Goal: Check status

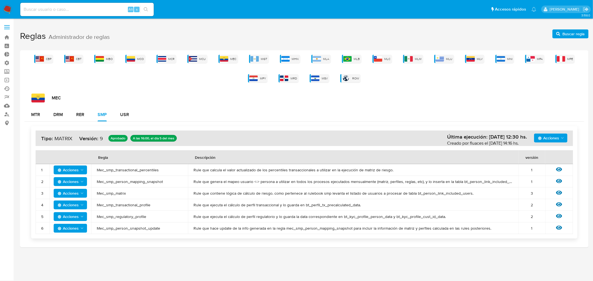
click at [5, 88] on link "Ejecuciones automáticas" at bounding box center [33, 89] width 66 height 9
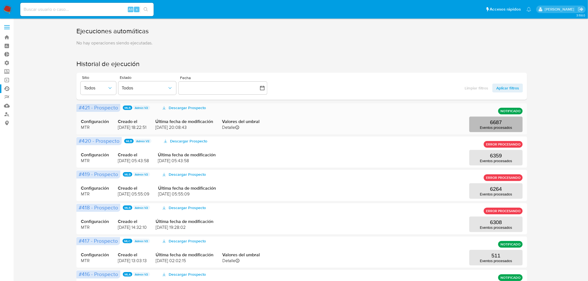
click at [501, 119] on button "6687 Eventos procesados" at bounding box center [496, 125] width 53 height 16
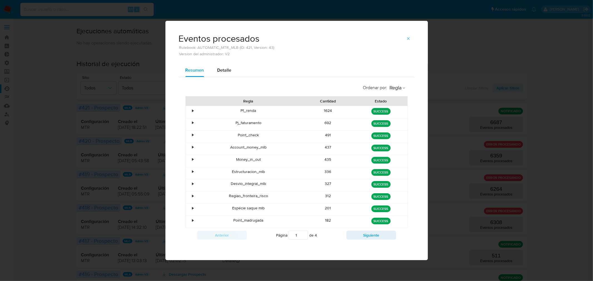
click at [192, 111] on div "•" at bounding box center [191, 112] width 10 height 12
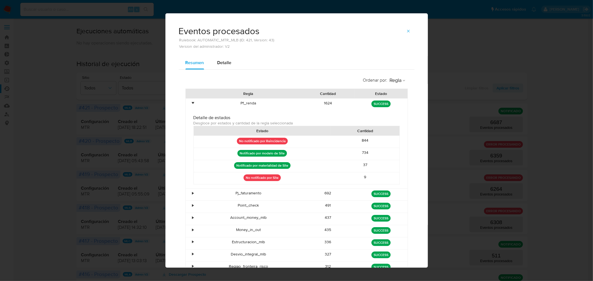
click at [192, 104] on div "•" at bounding box center [192, 103] width 1 height 5
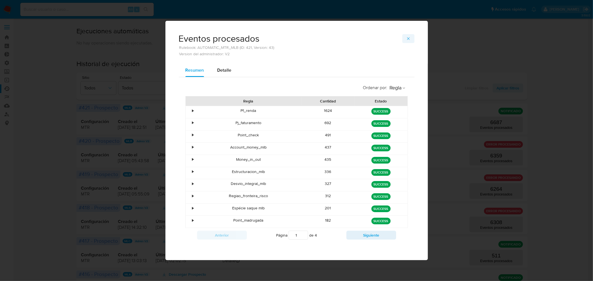
click at [409, 40] on icon "button" at bounding box center [408, 38] width 4 height 4
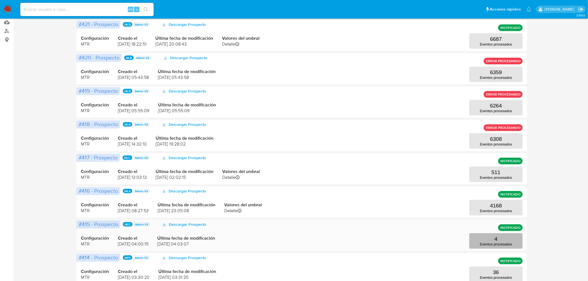
scroll to position [93, 0]
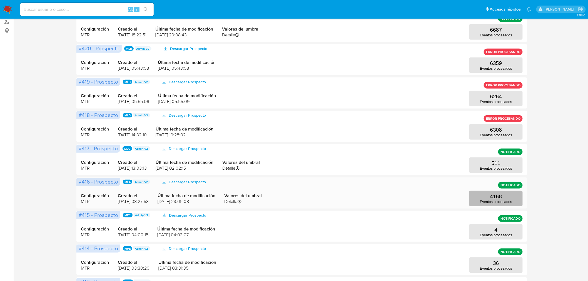
click at [480, 198] on button "4168 Eventos procesados" at bounding box center [496, 199] width 53 height 16
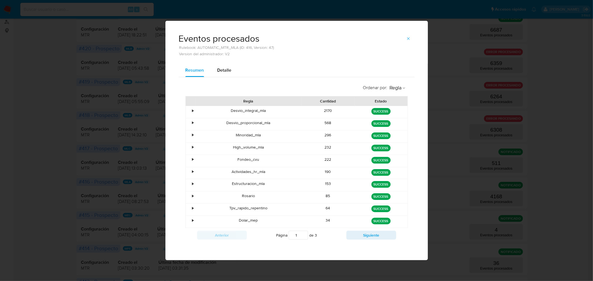
click at [190, 113] on div "•" at bounding box center [191, 112] width 10 height 12
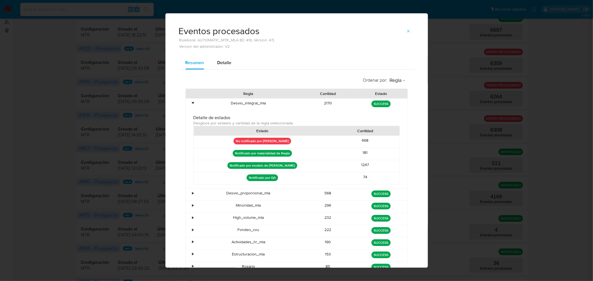
click at [192, 101] on div "•" at bounding box center [192, 103] width 1 height 5
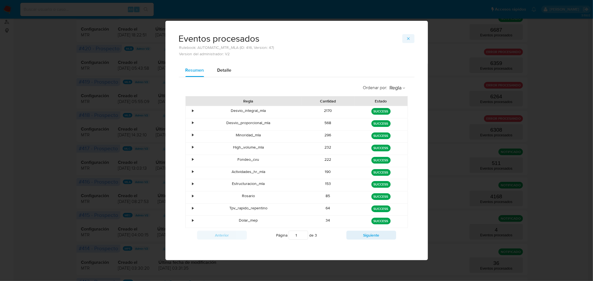
click at [408, 38] on icon "button" at bounding box center [408, 38] width 4 height 4
